Goal: Information Seeking & Learning: Understand process/instructions

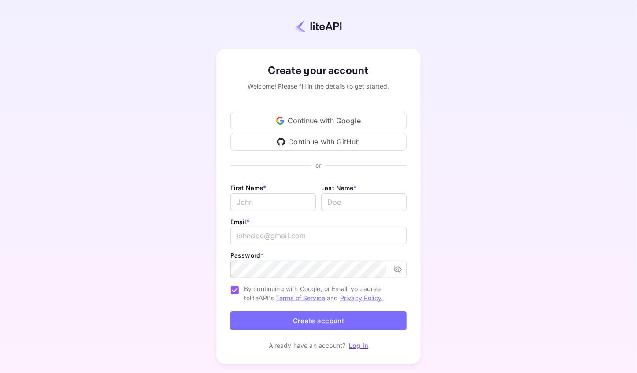
click at [522, 133] on div "Create your account Welcome! Please fill in the details to get started. Continu…" at bounding box center [319, 206] width 560 height 337
click at [323, 122] on div "Continue with Google" at bounding box center [318, 121] width 176 height 18
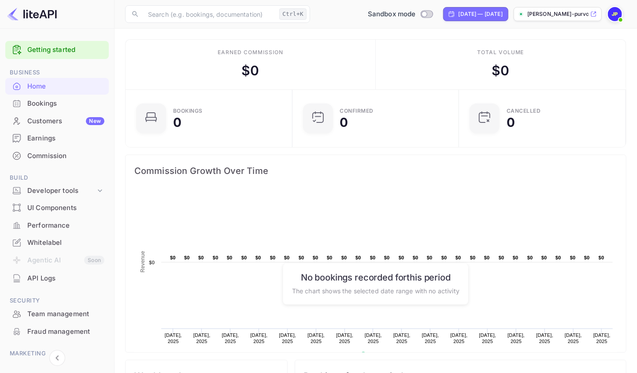
click at [41, 47] on link "Getting started" at bounding box center [65, 50] width 77 height 10
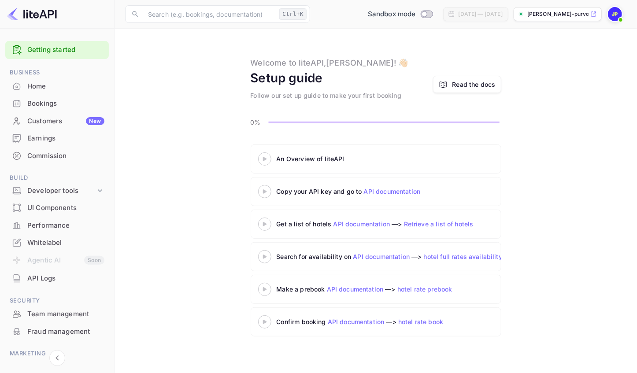
click at [267, 158] on icon at bounding box center [264, 159] width 31 height 4
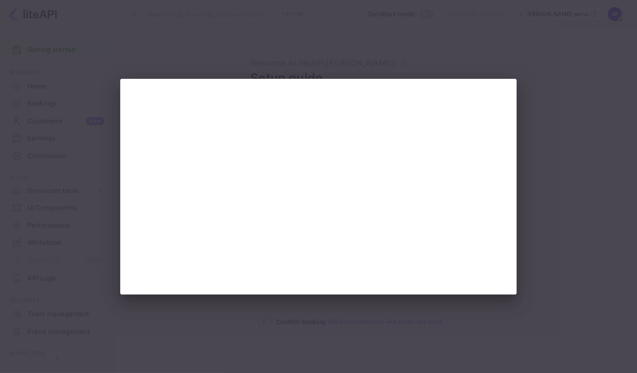
click at [577, 207] on div at bounding box center [318, 186] width 637 height 373
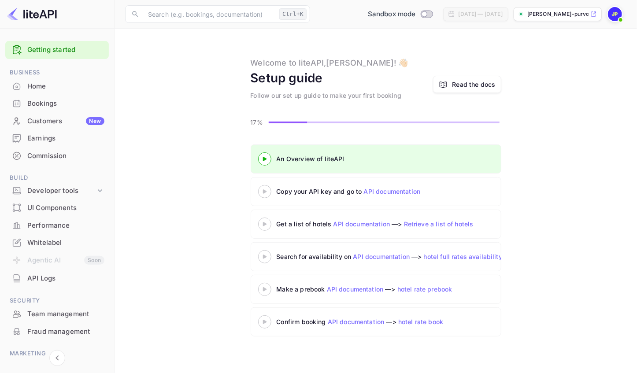
click at [276, 191] on icon at bounding box center [264, 191] width 31 height 4
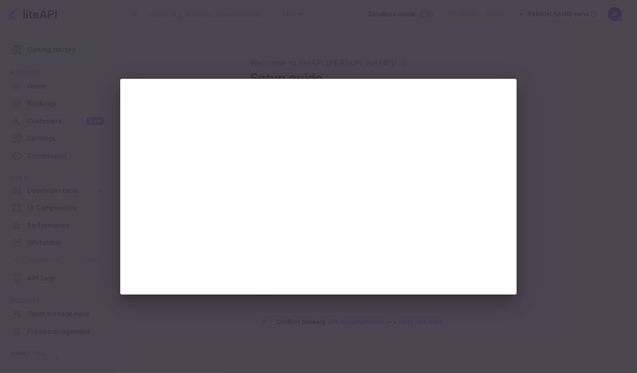
click at [567, 190] on div at bounding box center [318, 186] width 637 height 373
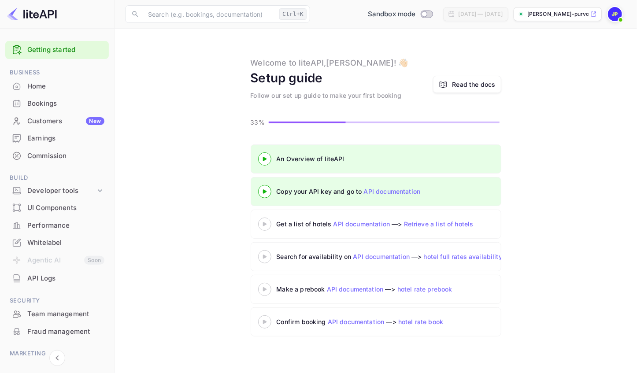
click at [269, 229] on div "Get a list of hotels API documentation —> Retrieve a list of hotels" at bounding box center [377, 224] width 239 height 13
click at [264, 224] on 3 at bounding box center [265, 224] width 4 height 4
